Goal: Go to known website: Access a specific website the user already knows

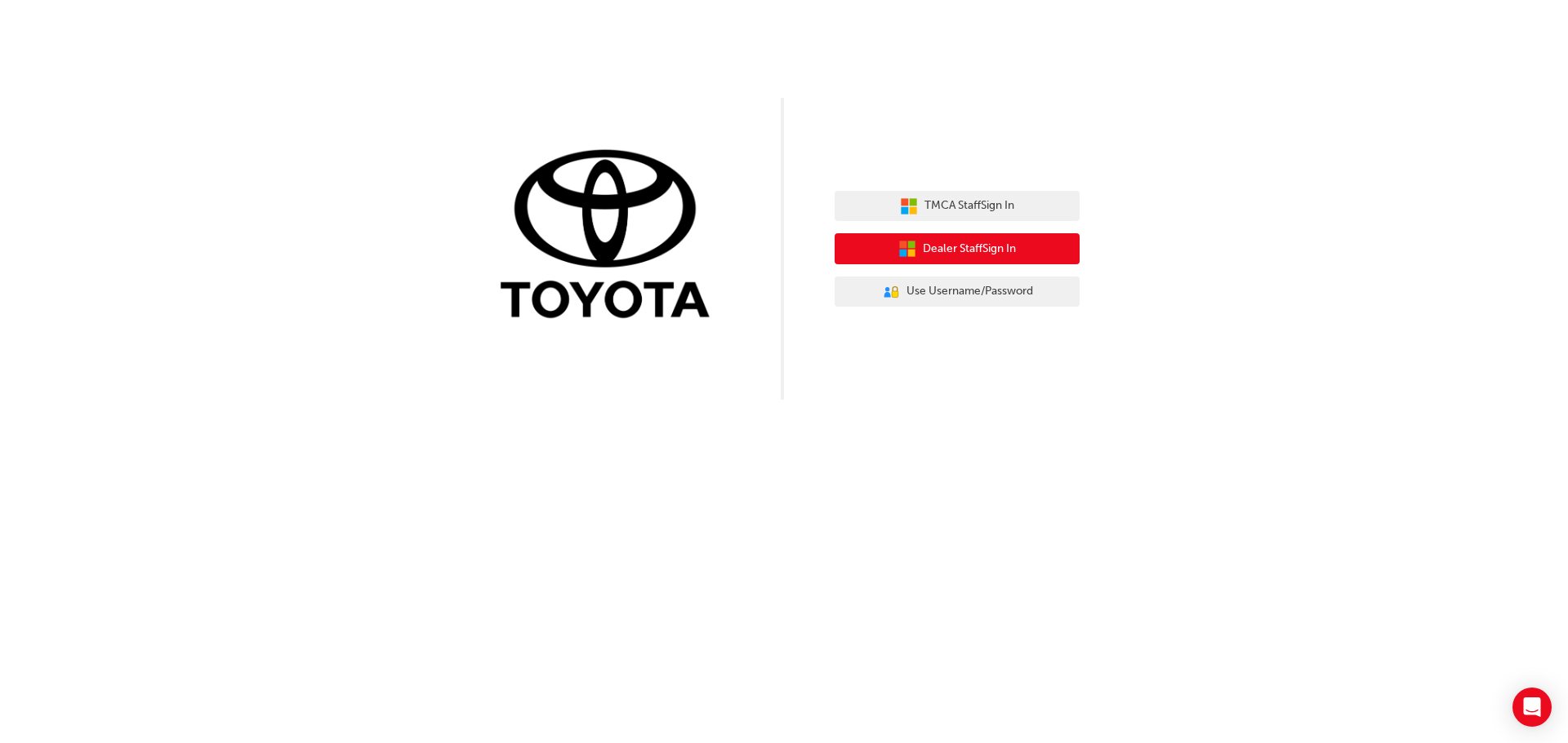
click at [900, 252] on icon "button" at bounding box center [902, 253] width 8 height 8
